Goal: Information Seeking & Learning: Learn about a topic

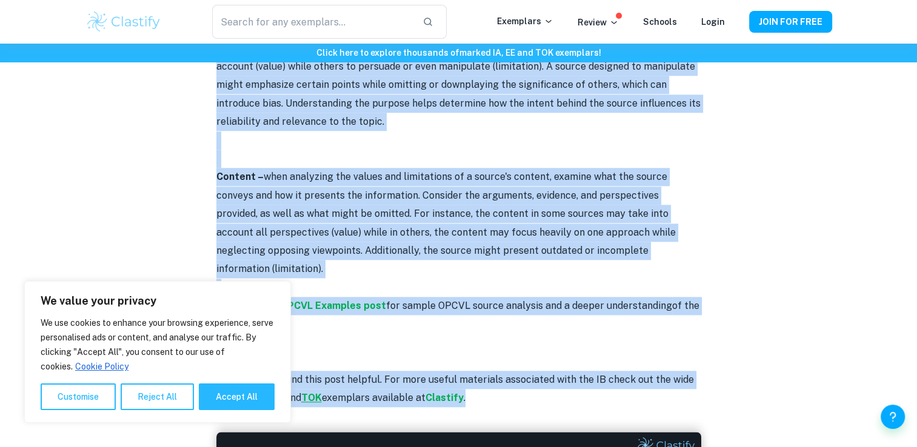
scroll to position [1382, 0]
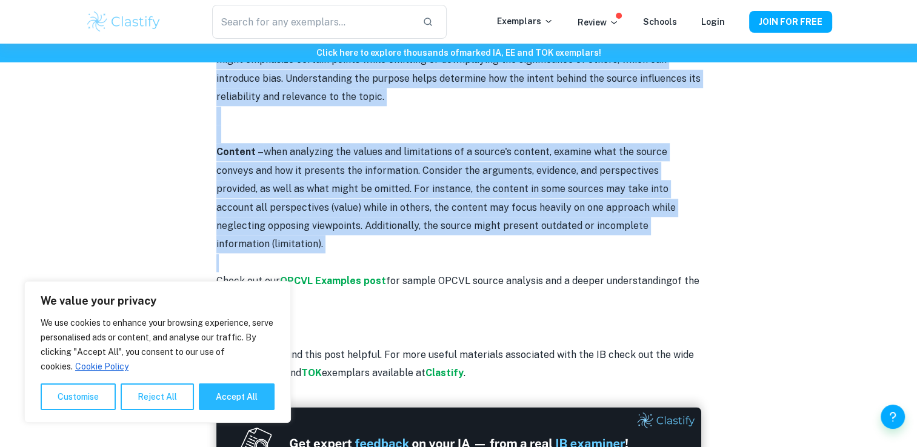
drag, startPoint x: 210, startPoint y: 176, endPoint x: 645, endPoint y: 245, distance: 441.0
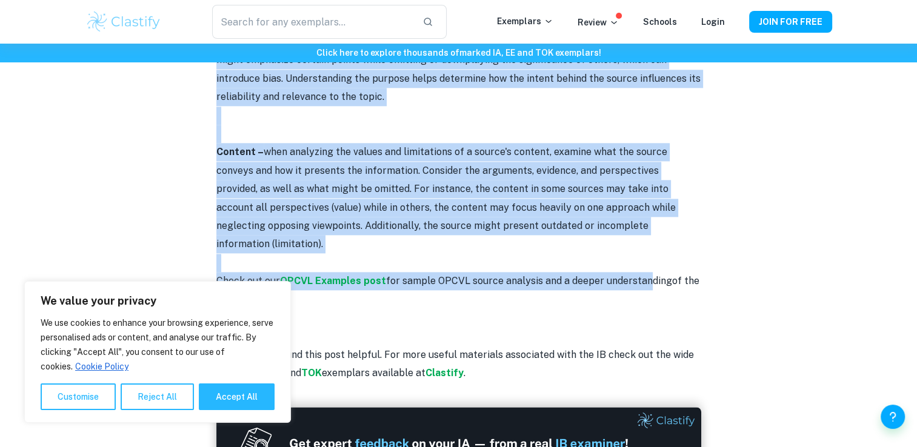
drag, startPoint x: 645, startPoint y: 245, endPoint x: 617, endPoint y: 222, distance: 36.1
click at [617, 254] on p at bounding box center [458, 263] width 485 height 18
click at [666, 211] on p "Content – when analyzing the values and limitations of a source's content, exam…" at bounding box center [458, 198] width 485 height 110
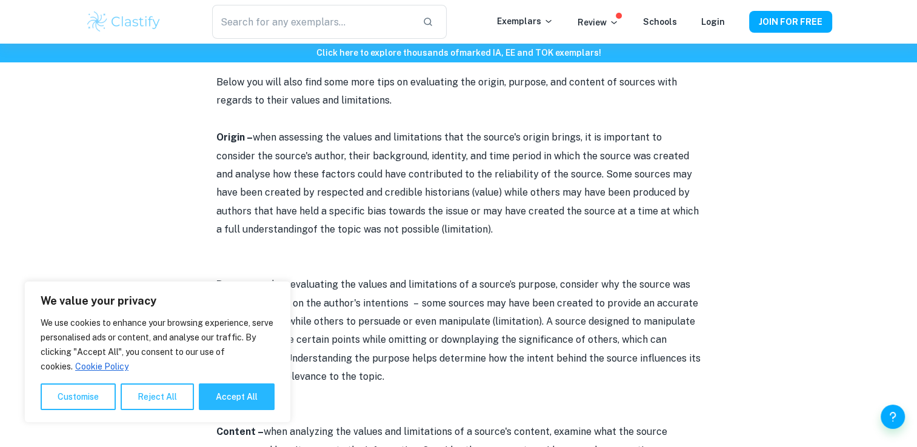
scroll to position [930, 0]
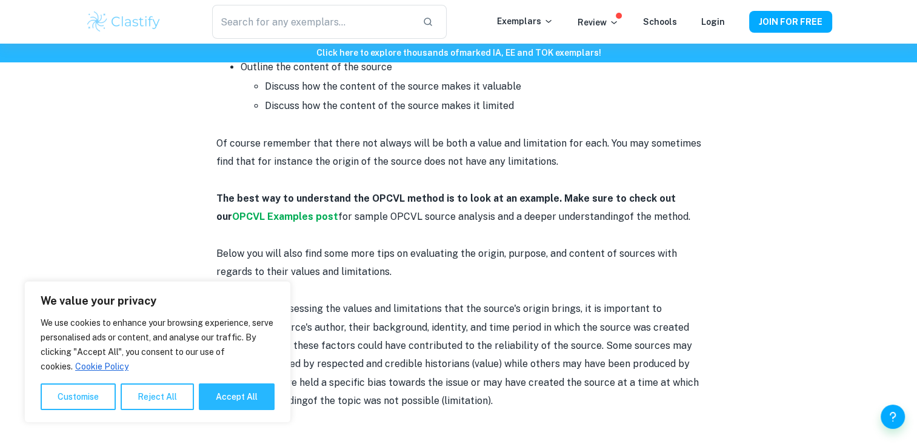
drag, startPoint x: 691, startPoint y: 210, endPoint x: 217, endPoint y: 265, distance: 476.4
click at [217, 265] on div "The OPCVL is a source analysis method that is crucial for success in IB History…" at bounding box center [458, 199] width 485 height 1272
copy div "Loremi – dolo sitametco adi elitse doe temporincid utla etd magnaa'e admini ven…"
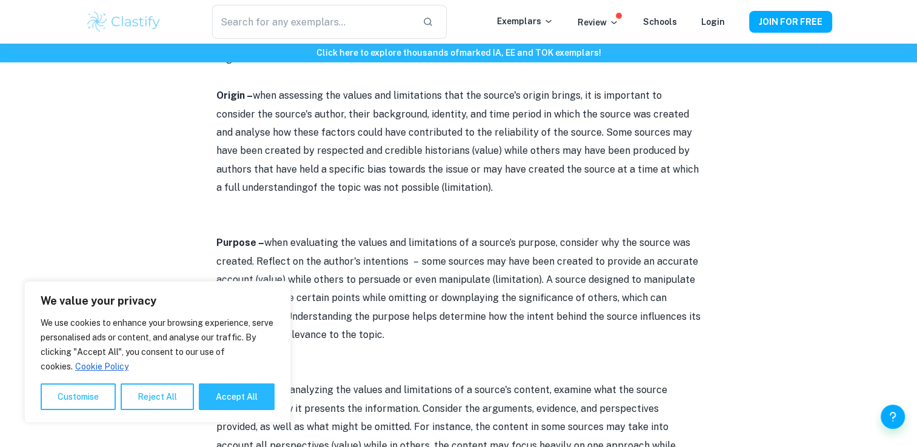
scroll to position [1152, 0]
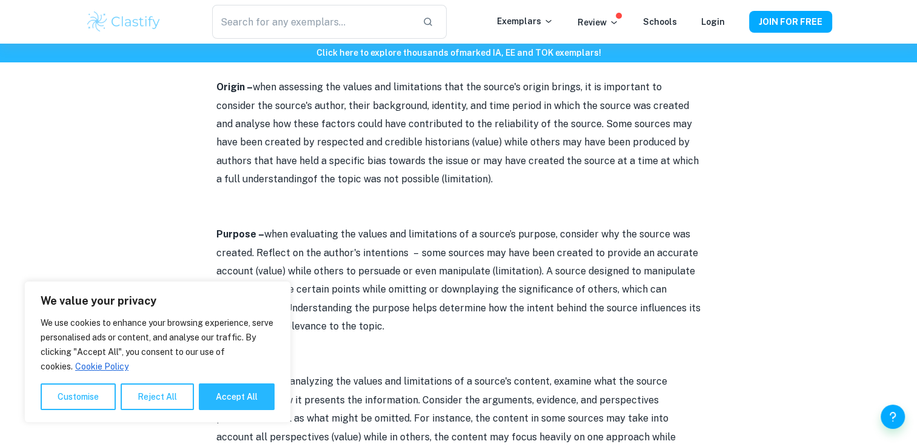
click at [409, 225] on p "Purpose – when evaluating the values and limitations of a source’s purpose, con…" at bounding box center [458, 280] width 485 height 110
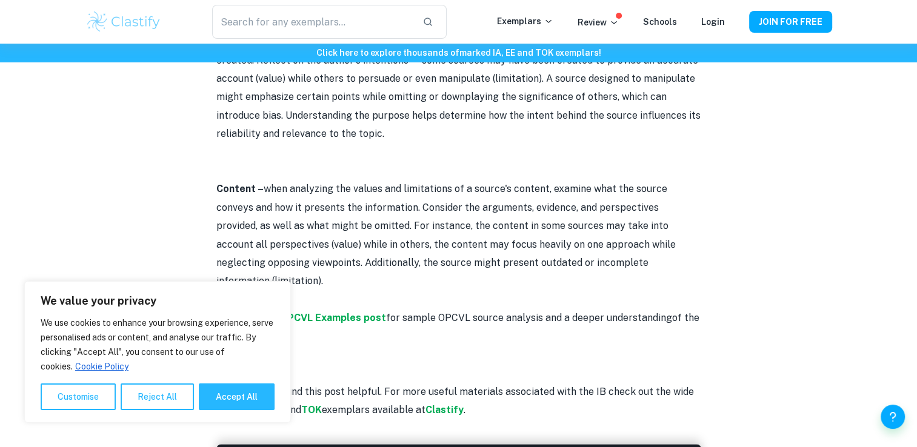
scroll to position [1346, 0]
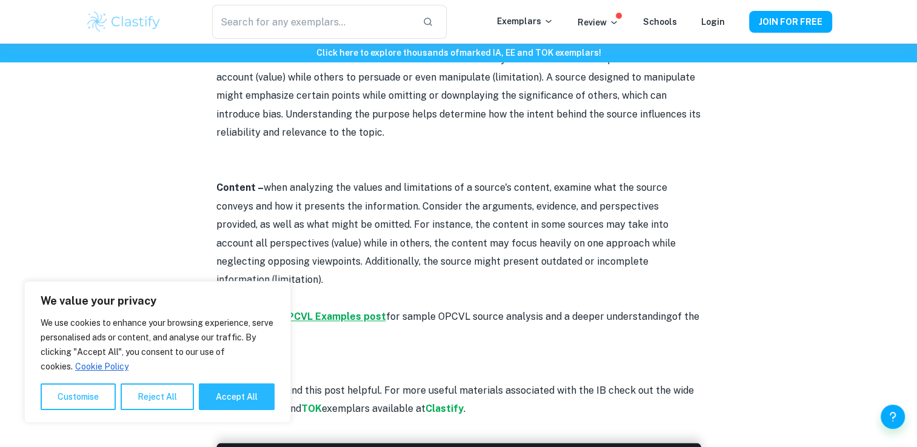
click at [333, 311] on strong "OPCVL Examples post" at bounding box center [333, 317] width 106 height 12
